Goal: Transaction & Acquisition: Purchase product/service

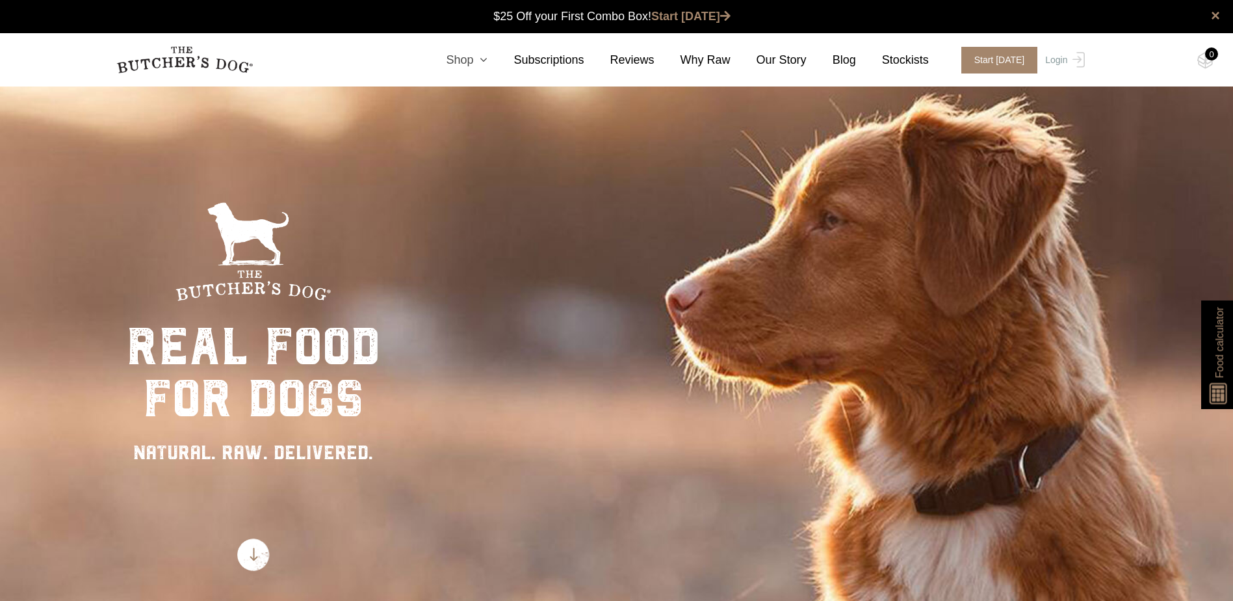
click at [488, 58] on icon at bounding box center [480, 60] width 14 height 12
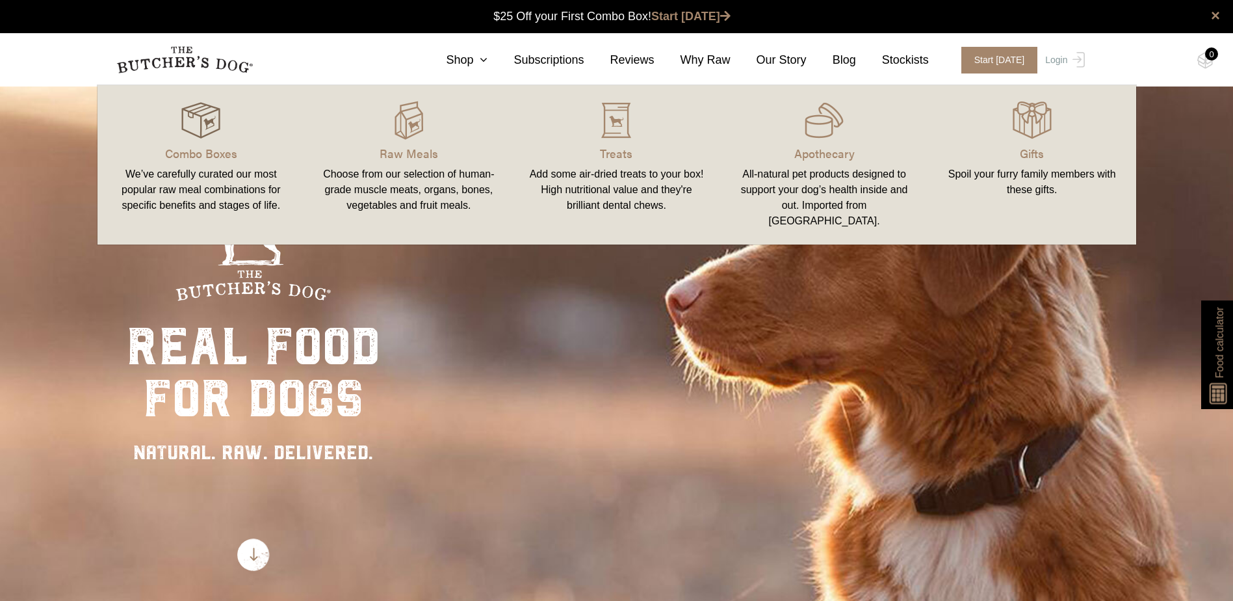
click at [179, 126] on div at bounding box center [201, 120] width 177 height 39
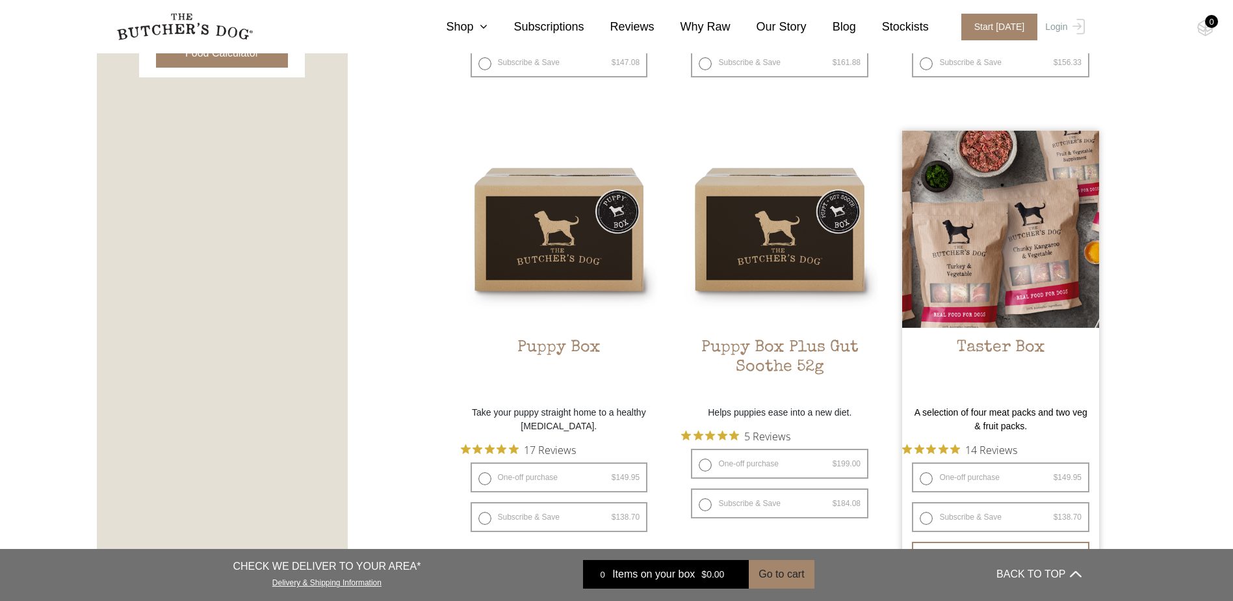
scroll to position [910, 0]
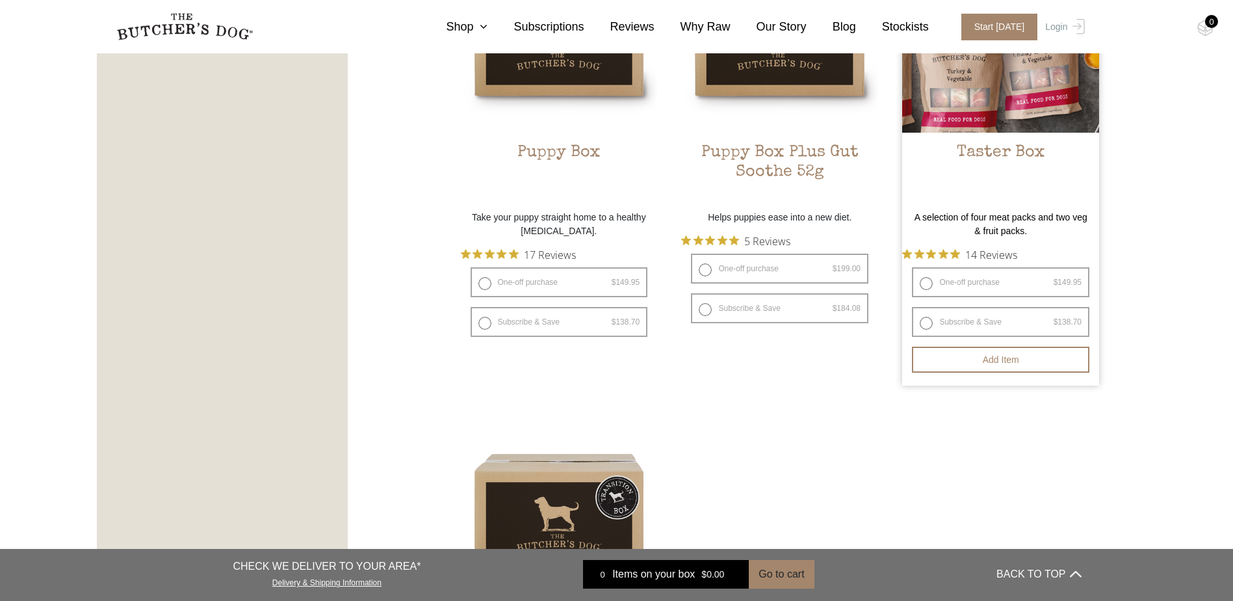
click at [1019, 110] on img at bounding box center [1000, 34] width 197 height 197
